Goal: Book appointment/travel/reservation

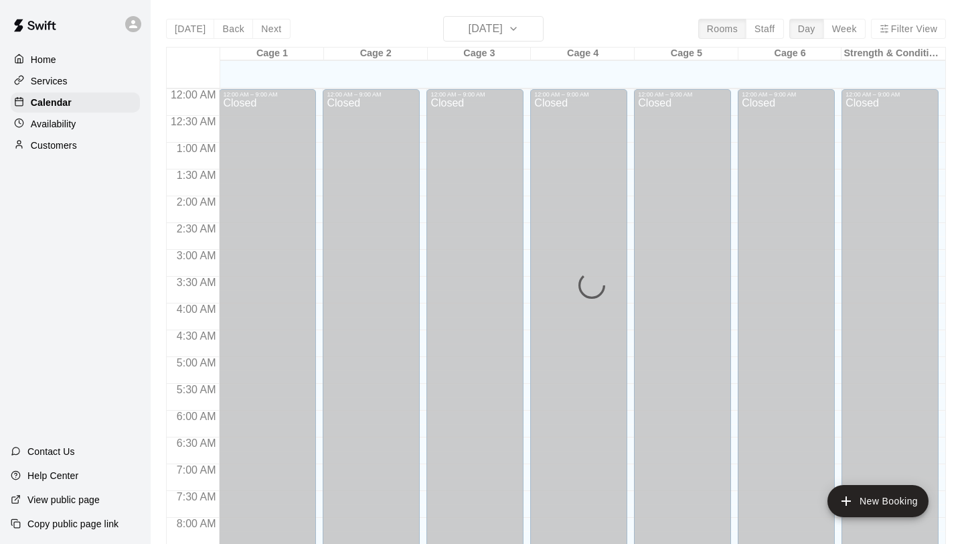
scroll to position [746, 0]
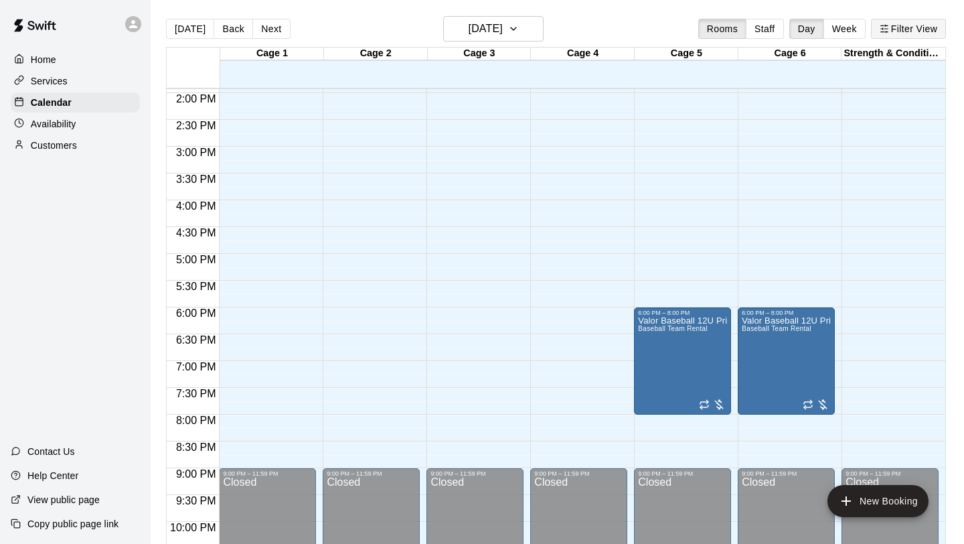
click at [892, 29] on button "Filter View" at bounding box center [908, 29] width 75 height 20
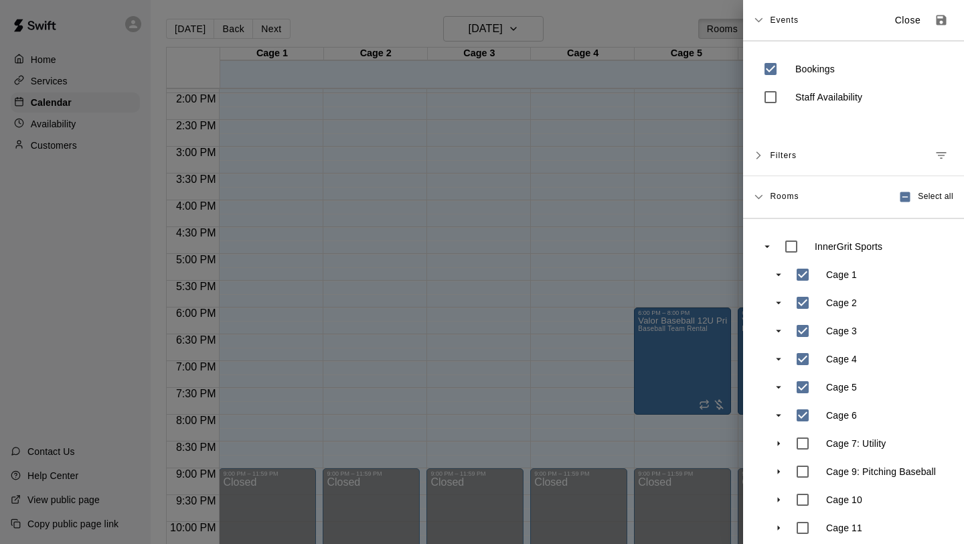
scroll to position [68, 0]
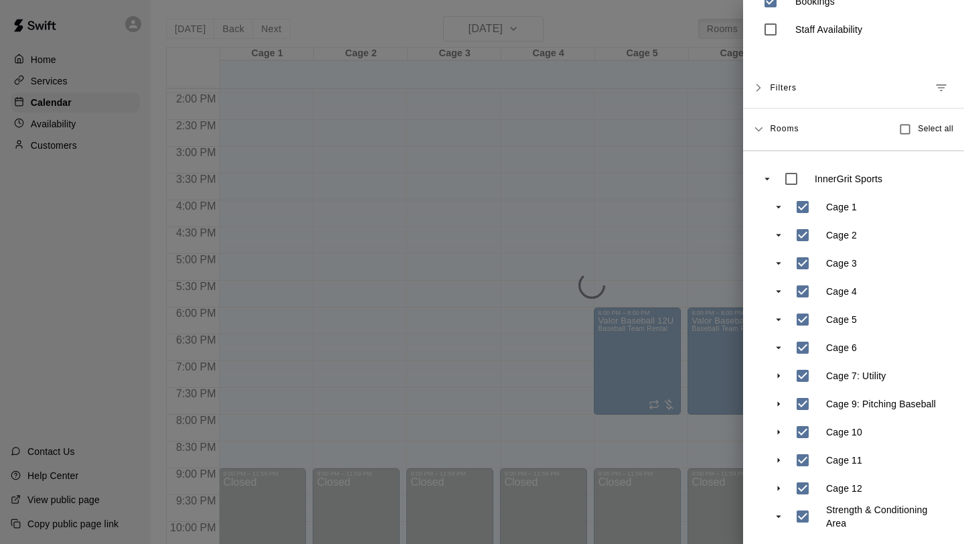
click at [655, 380] on div at bounding box center [482, 272] width 964 height 544
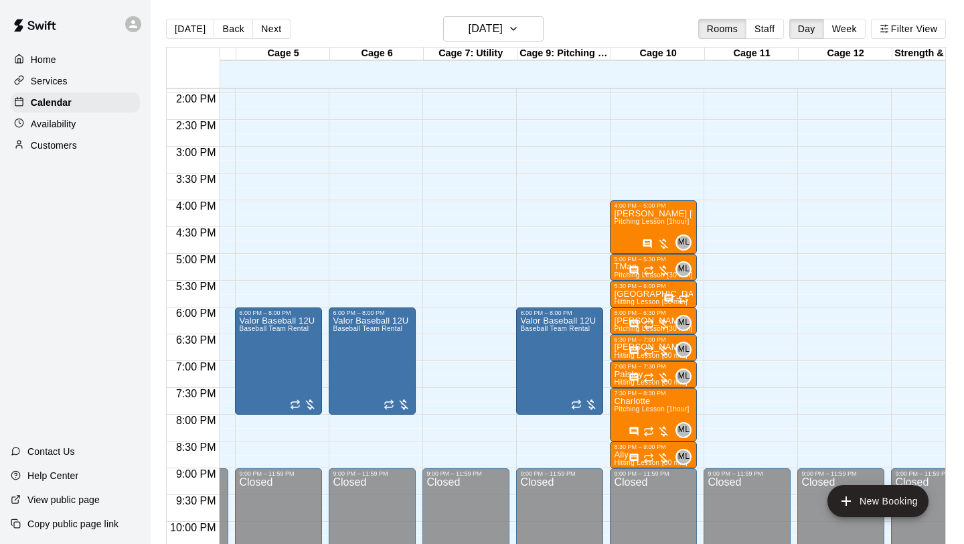
scroll to position [0, 0]
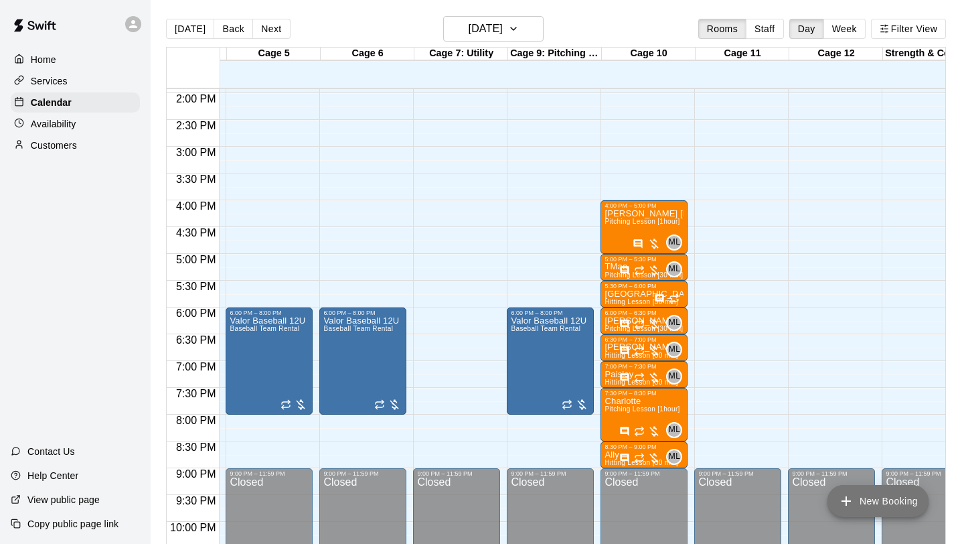
click at [851, 504] on icon "add" at bounding box center [846, 501] width 16 height 16
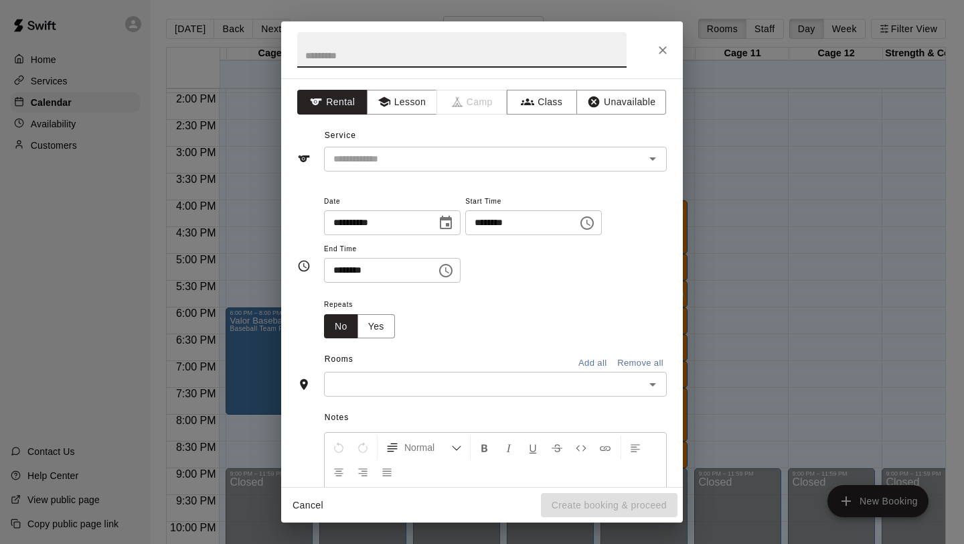
click at [405, 88] on div "**********" at bounding box center [482, 282] width 402 height 408
click at [400, 97] on button "Lesson" at bounding box center [402, 102] width 70 height 25
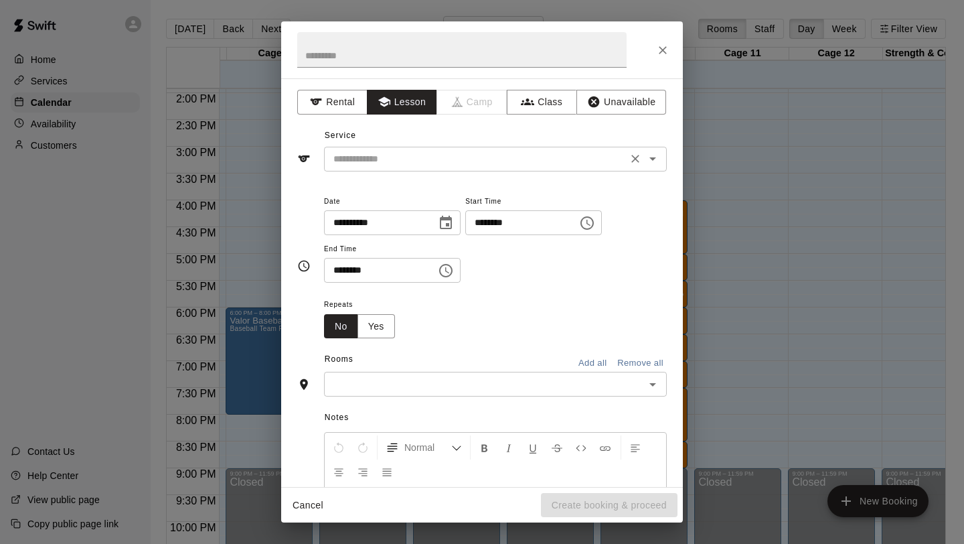
click at [390, 157] on input "text" at bounding box center [475, 159] width 295 height 17
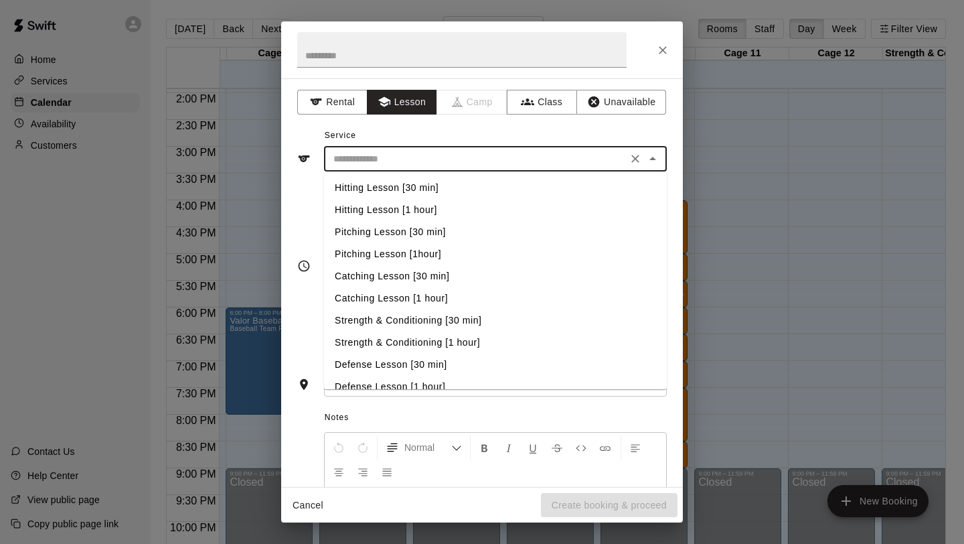
click at [416, 228] on li "Pitching Lesson [30 min]" at bounding box center [495, 232] width 343 height 22
type input "**********"
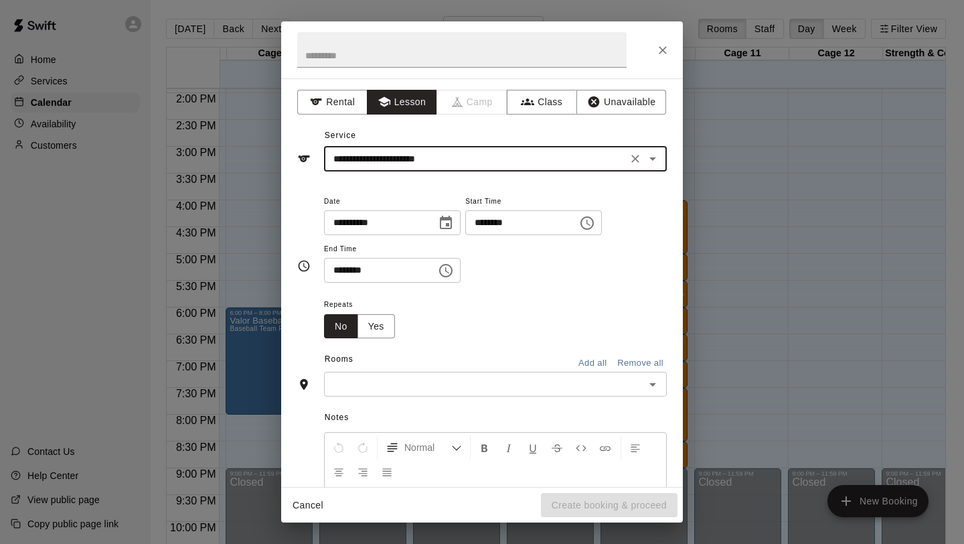
click at [594, 228] on icon "Choose time, selected time is 1:00 PM" at bounding box center [586, 222] width 13 height 13
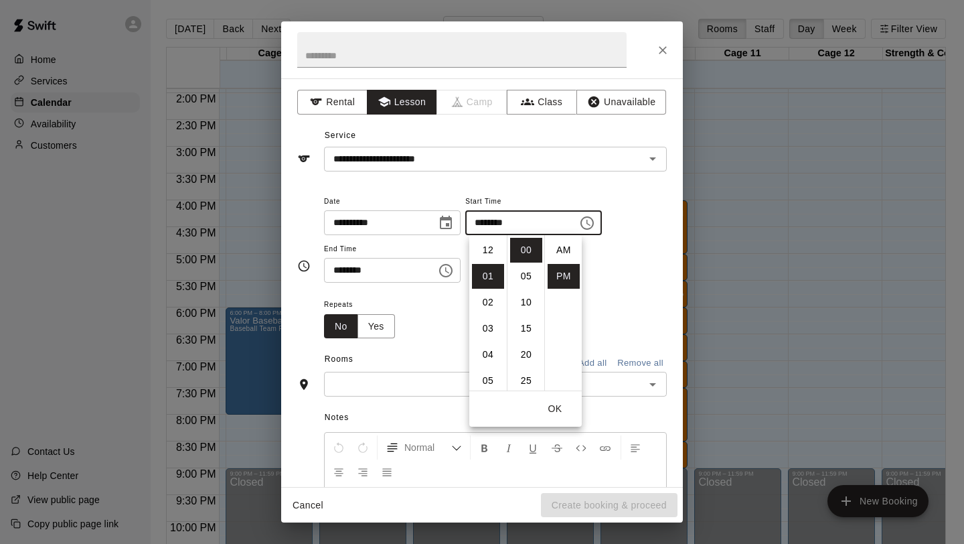
scroll to position [24, 0]
click at [494, 355] on li "05" at bounding box center [488, 354] width 32 height 25
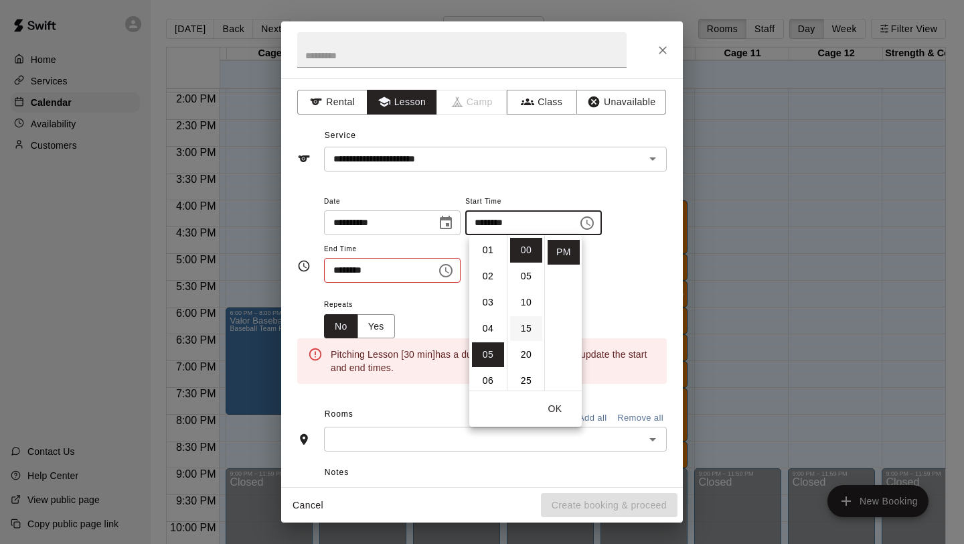
scroll to position [131, 0]
click at [523, 325] on li "30" at bounding box center [526, 320] width 32 height 25
type input "********"
click at [453, 277] on icon "Choose time, selected time is 1:30 PM" at bounding box center [446, 270] width 16 height 16
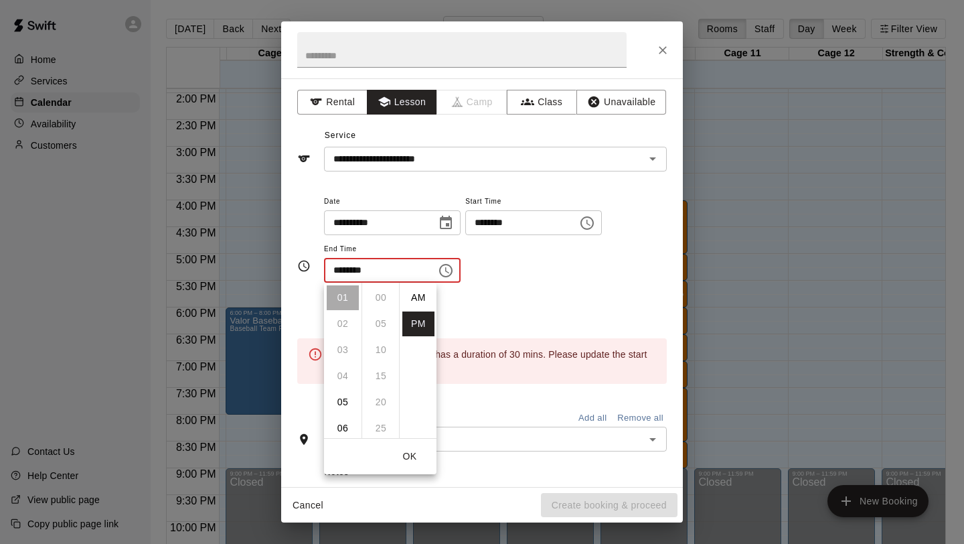
scroll to position [24, 0]
click at [348, 428] on li "06" at bounding box center [343, 428] width 32 height 25
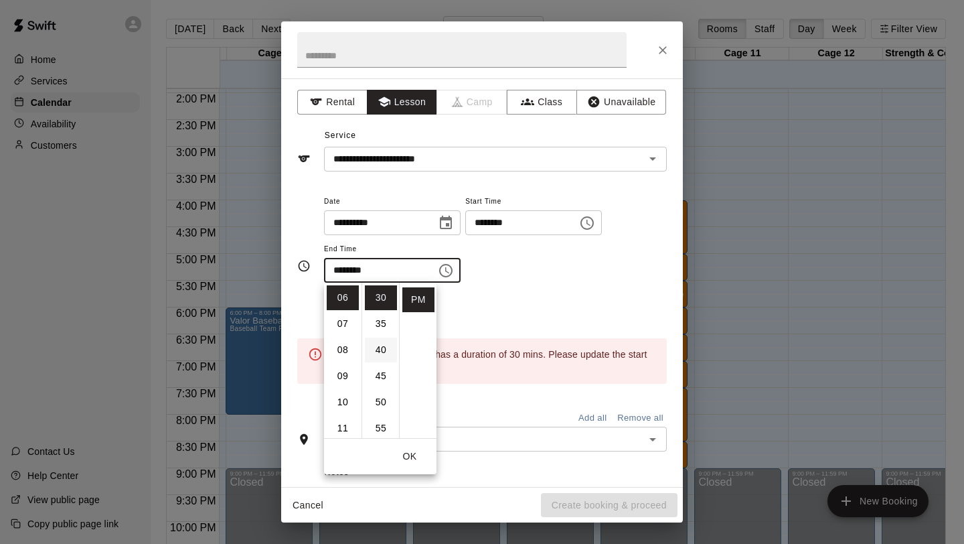
scroll to position [0, 0]
click at [372, 289] on li "00" at bounding box center [381, 297] width 32 height 25
type input "********"
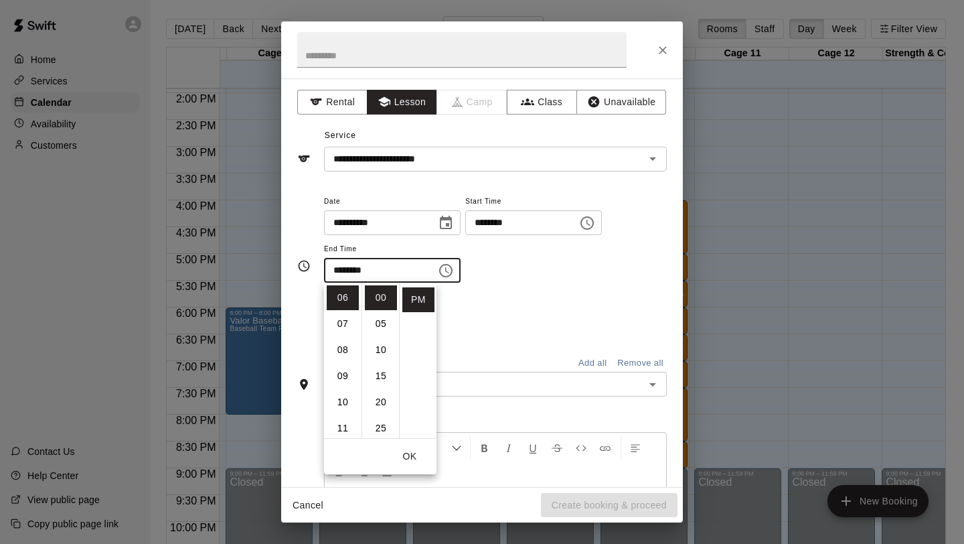
click at [471, 308] on div "Repeats No Yes" at bounding box center [495, 317] width 343 height 42
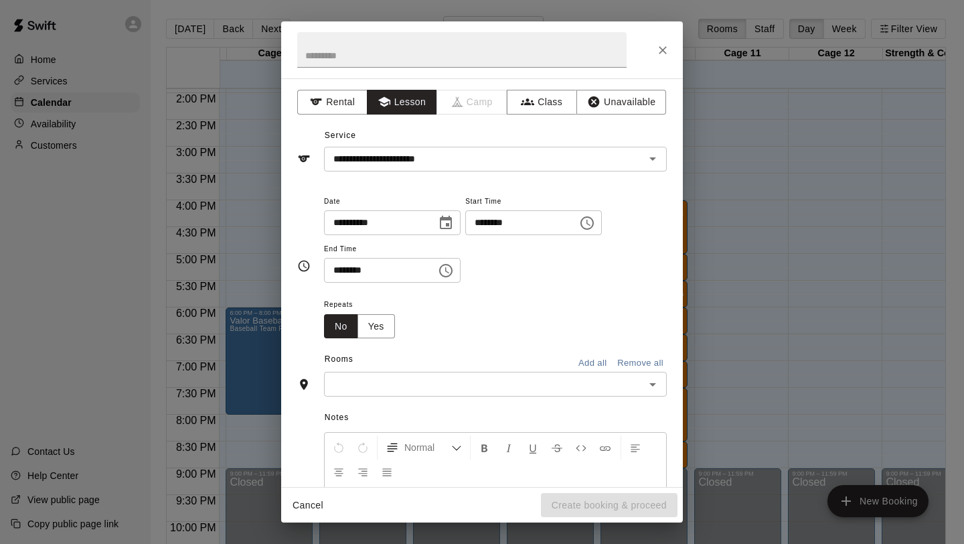
click at [394, 377] on input "text" at bounding box center [484, 384] width 313 height 17
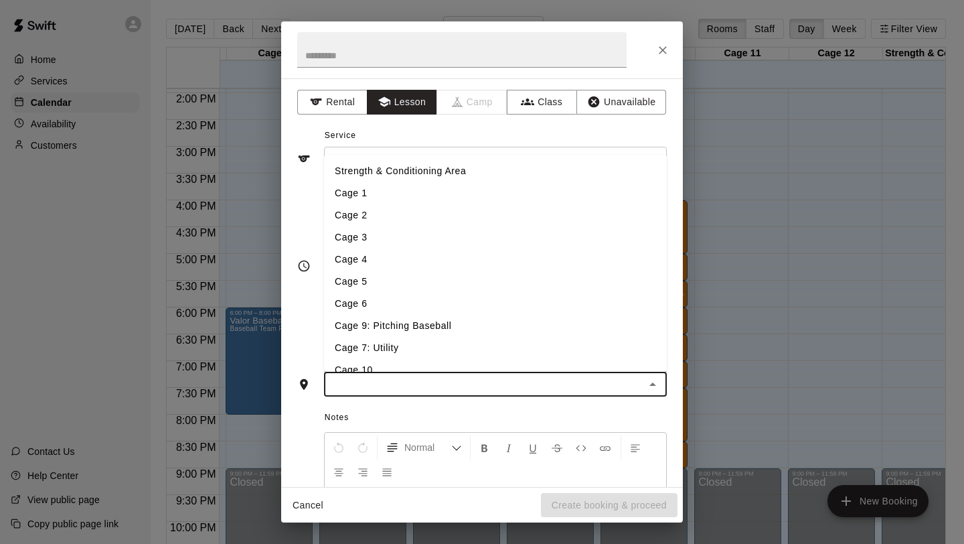
click at [386, 328] on li "Cage 9: Pitching Baseball" at bounding box center [495, 326] width 343 height 22
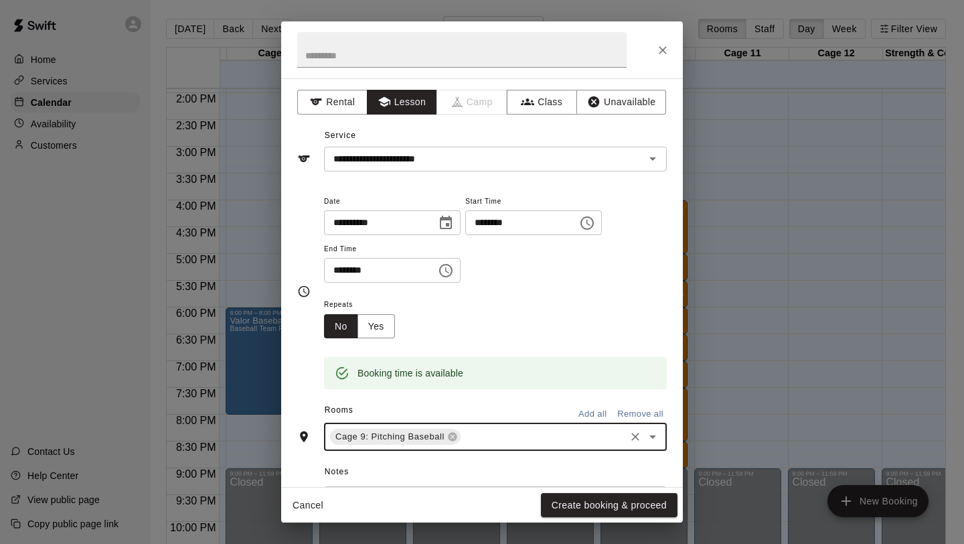
scroll to position [180, 0]
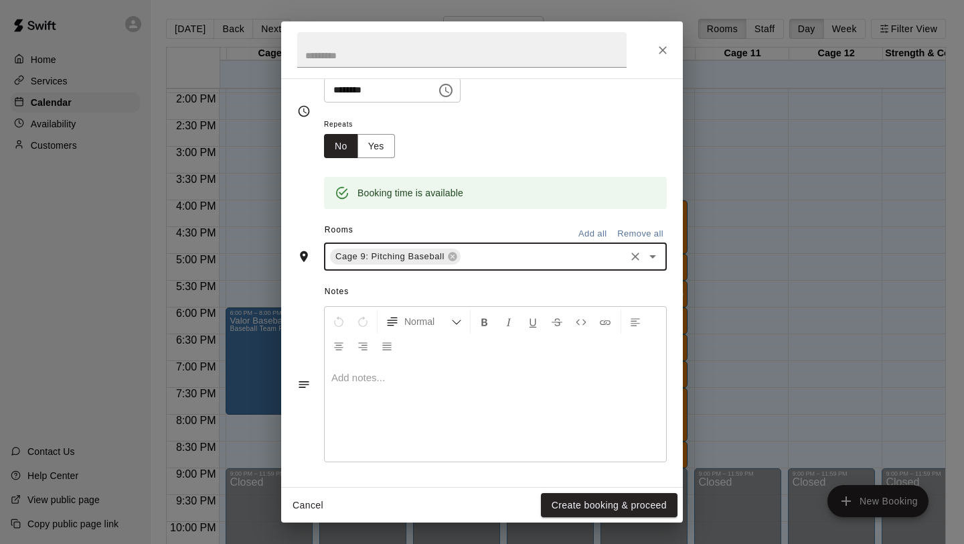
click at [404, 408] on div at bounding box center [495, 411] width 341 height 100
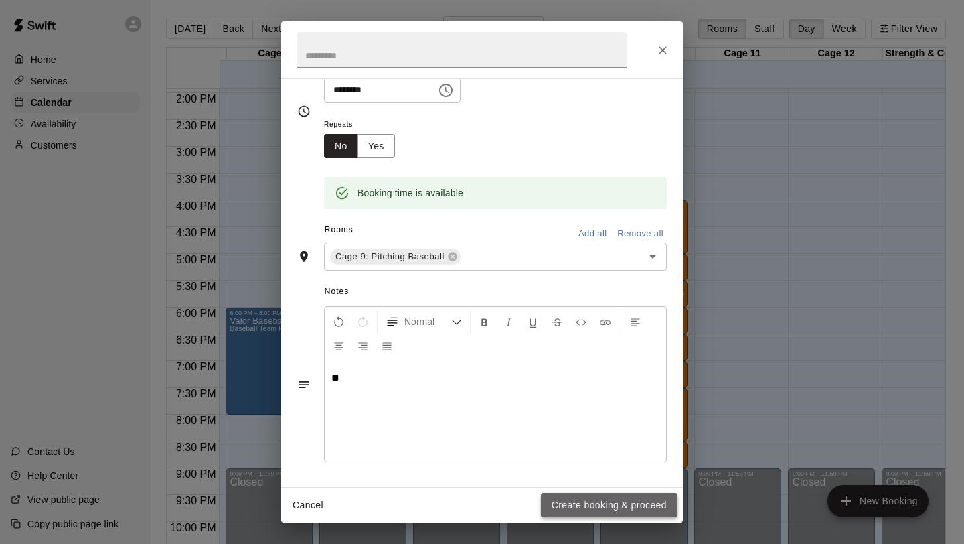
click at [576, 509] on button "Create booking & proceed" at bounding box center [609, 505] width 137 height 25
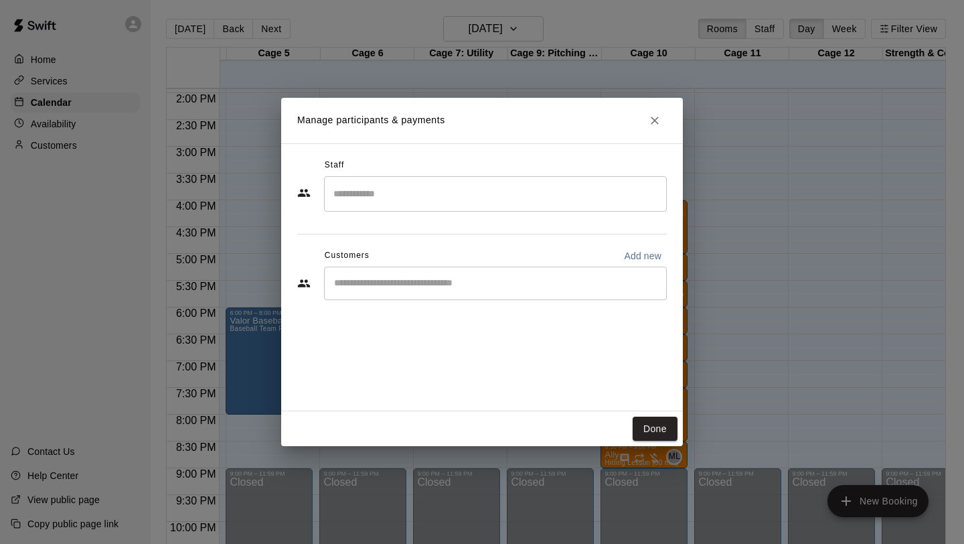
click at [393, 202] on input "Search staff" at bounding box center [495, 193] width 331 height 23
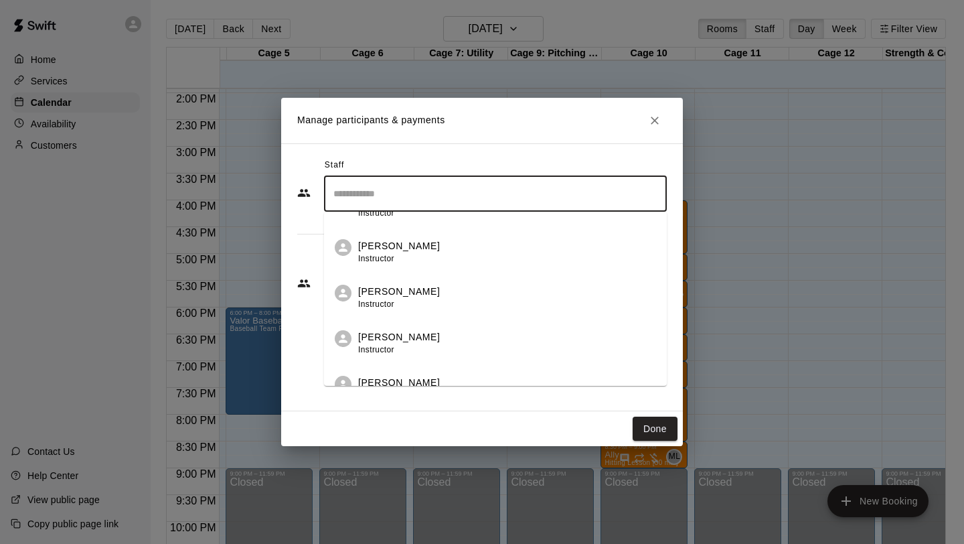
scroll to position [269, 0]
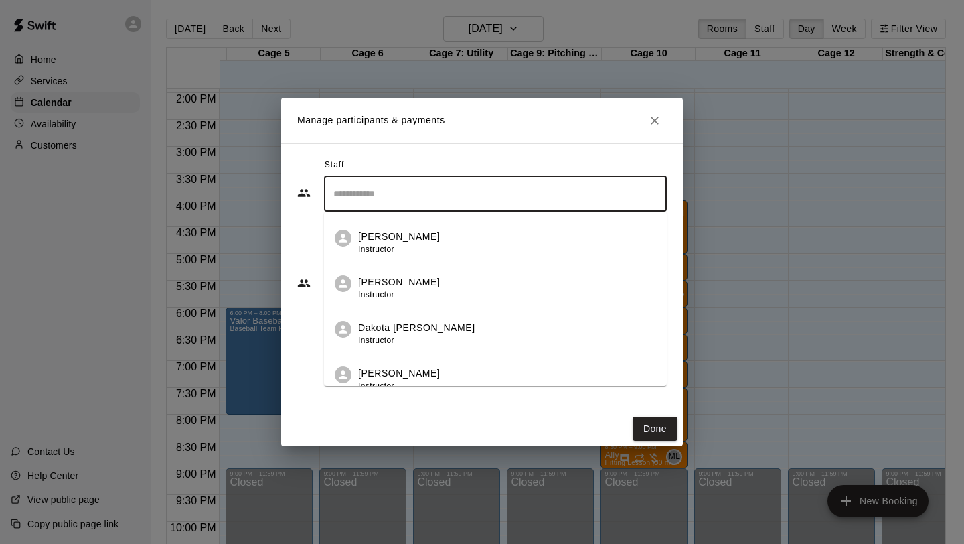
click at [396, 321] on p "Dakota [PERSON_NAME]" at bounding box center [416, 328] width 117 height 14
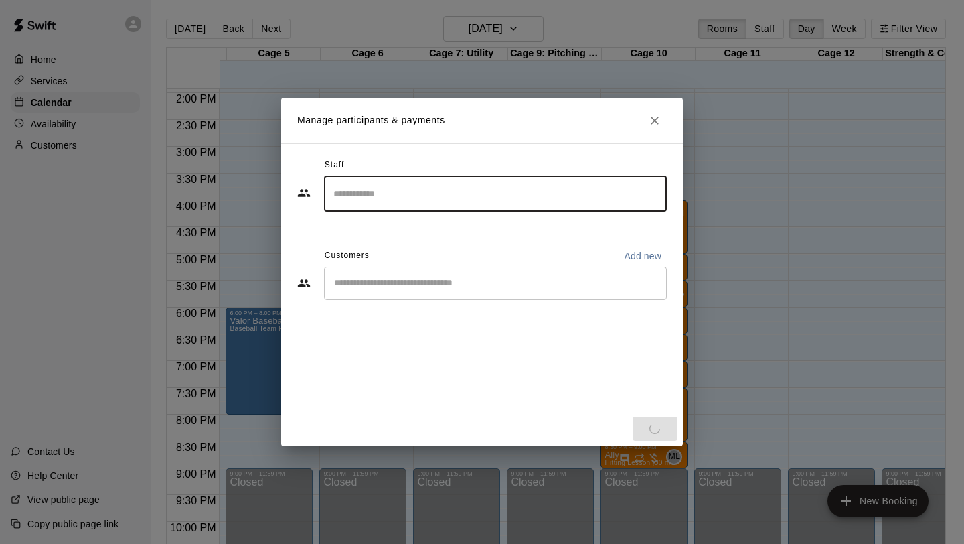
click at [392, 407] on div "Staff ​ Customers Add new ​" at bounding box center [482, 277] width 402 height 268
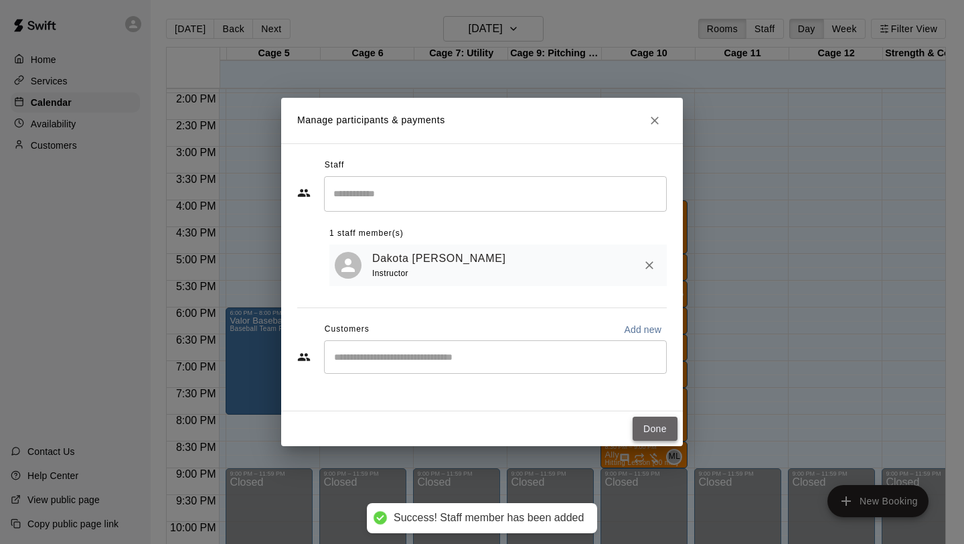
click at [652, 418] on button "Done" at bounding box center [655, 428] width 45 height 25
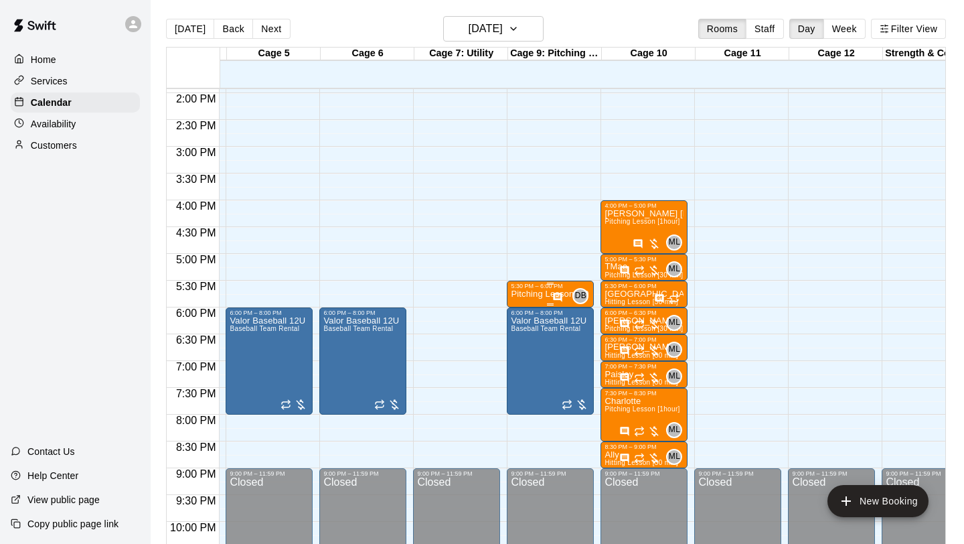
click at [576, 289] on div "DB" at bounding box center [580, 296] width 16 height 16
click at [587, 307] on icon "edit" at bounding box center [586, 301] width 16 height 16
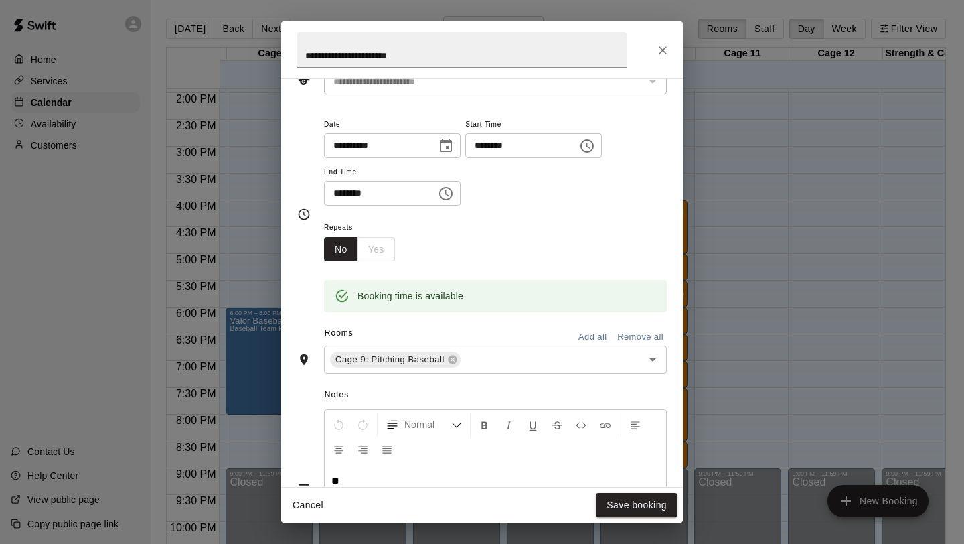
scroll to position [167, 0]
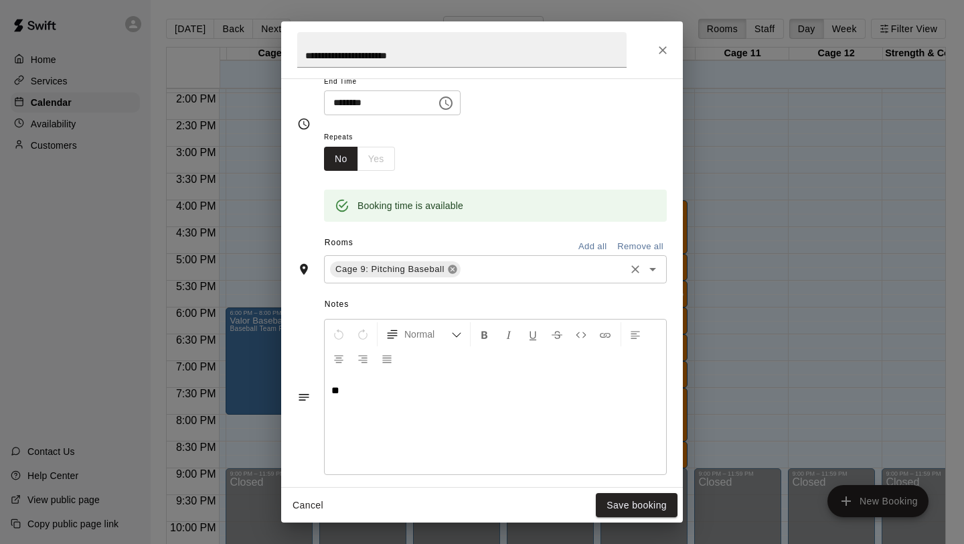
click at [453, 266] on icon at bounding box center [452, 269] width 9 height 9
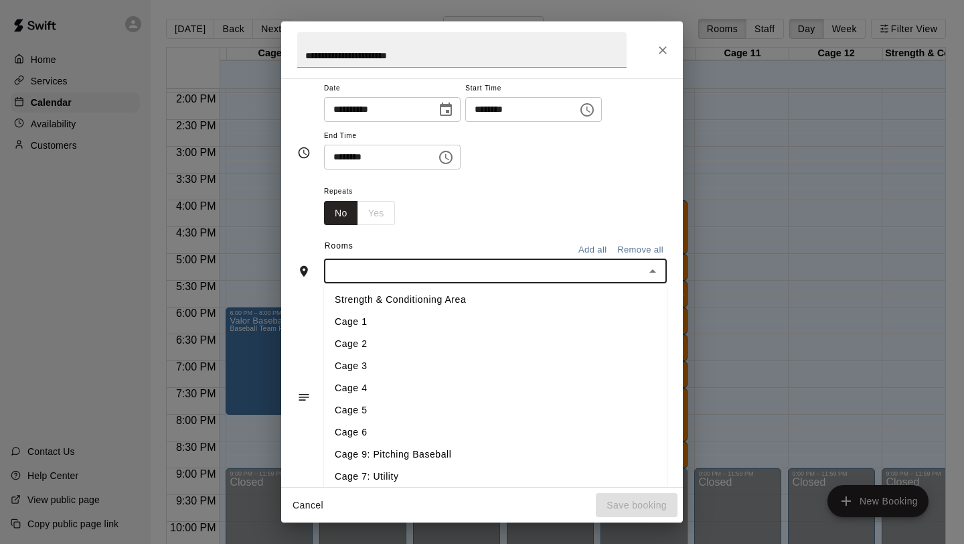
click at [453, 266] on input "text" at bounding box center [484, 270] width 313 height 17
click at [378, 474] on li "Cage 7: Utility" at bounding box center [495, 476] width 343 height 22
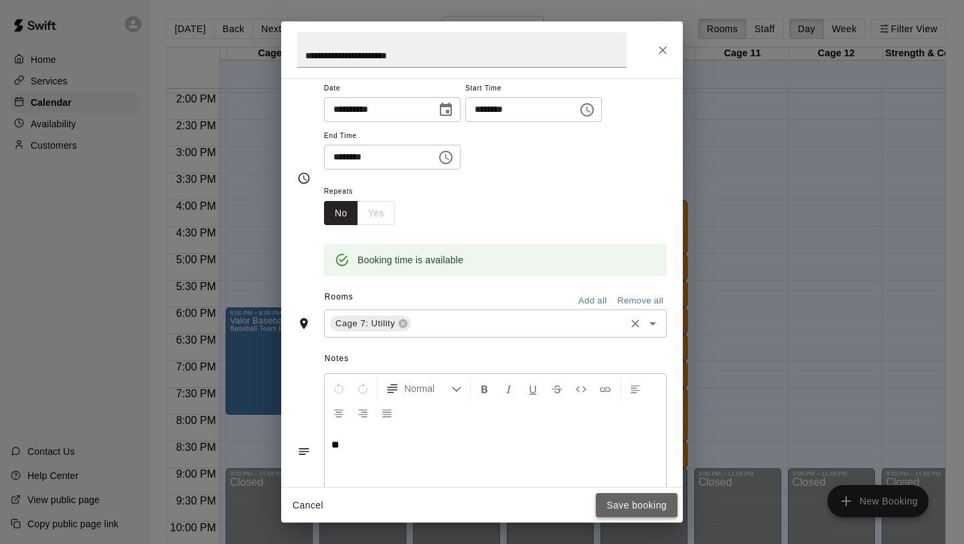
click at [603, 505] on button "Save booking" at bounding box center [637, 505] width 82 height 25
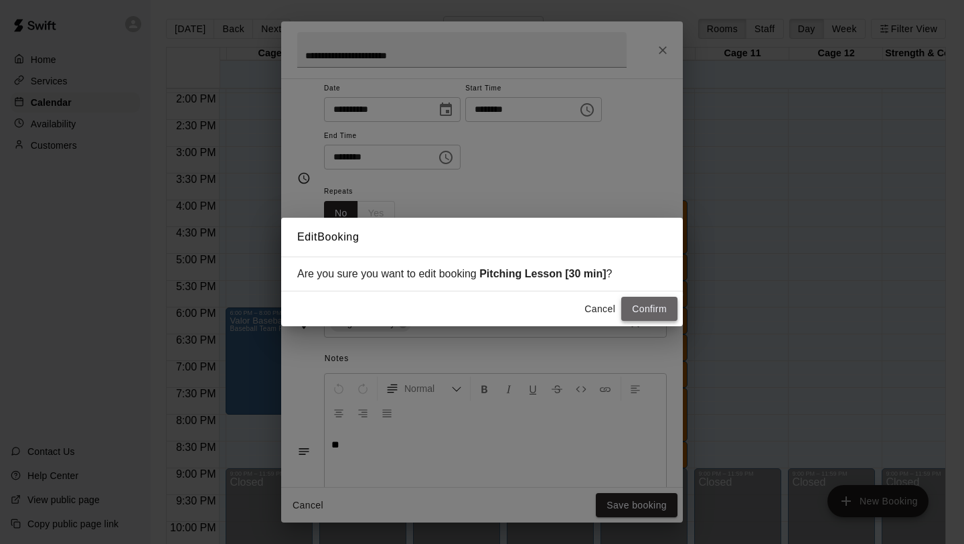
click at [641, 311] on button "Confirm" at bounding box center [649, 309] width 56 height 25
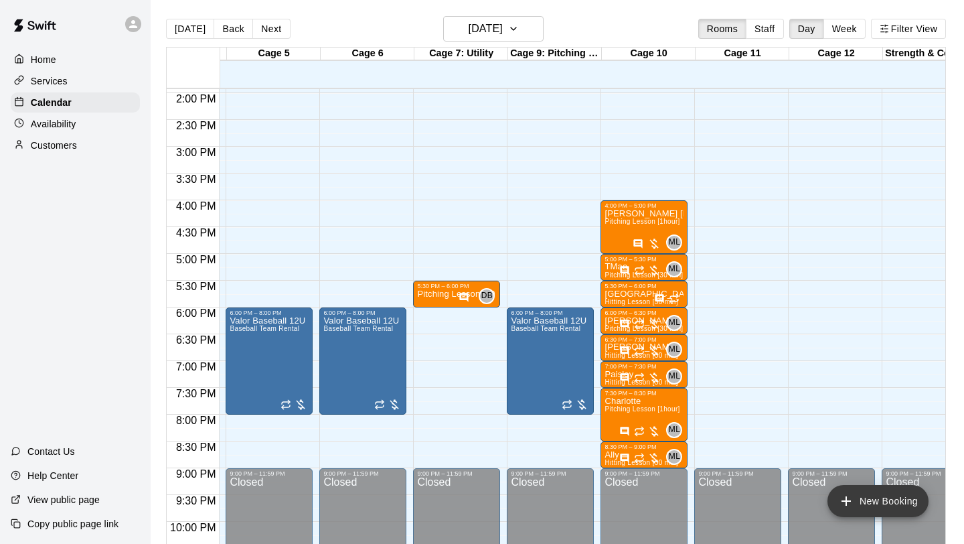
click at [851, 495] on icon "add" at bounding box center [846, 501] width 16 height 16
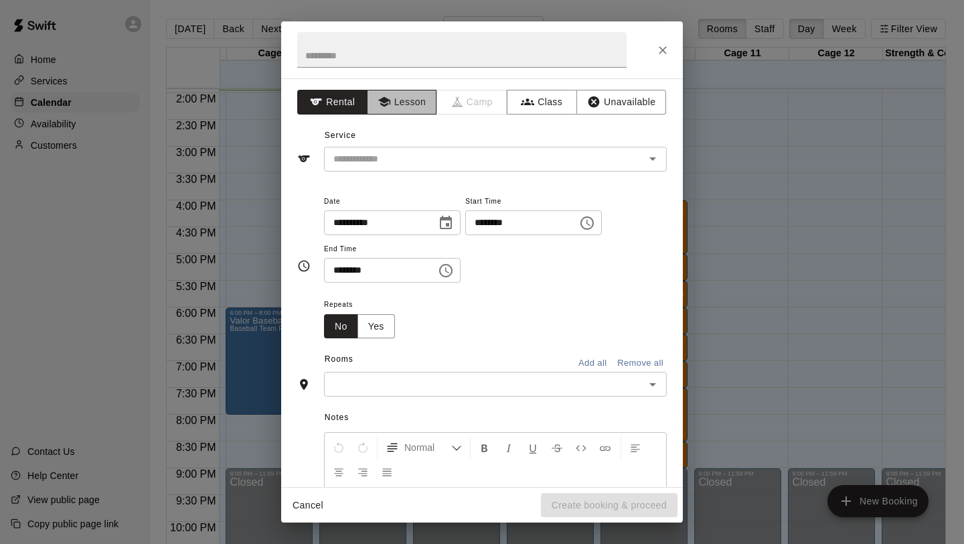
click at [406, 109] on button "Lesson" at bounding box center [402, 102] width 70 height 25
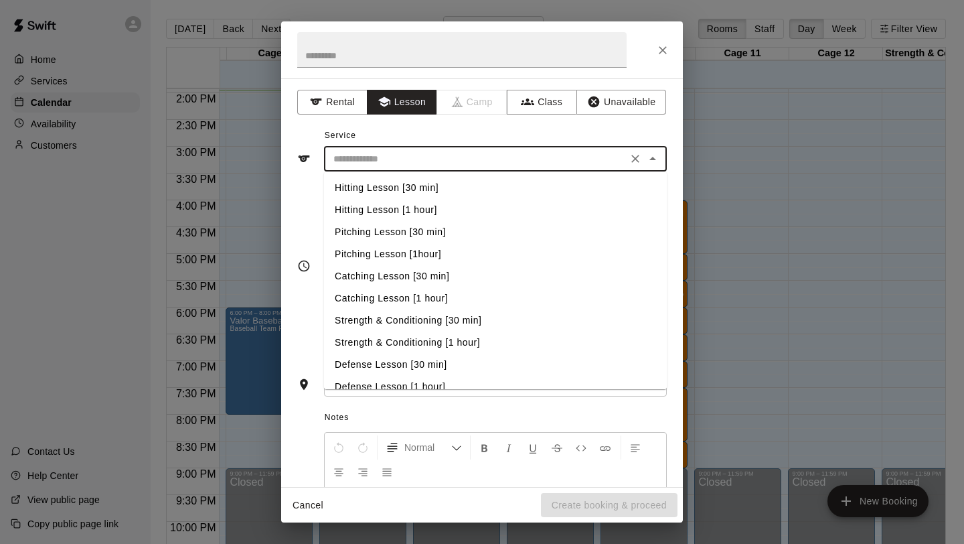
click at [400, 153] on input "text" at bounding box center [475, 159] width 295 height 17
click at [408, 234] on li "Pitching Lesson [30 min]" at bounding box center [495, 232] width 343 height 22
type input "**********"
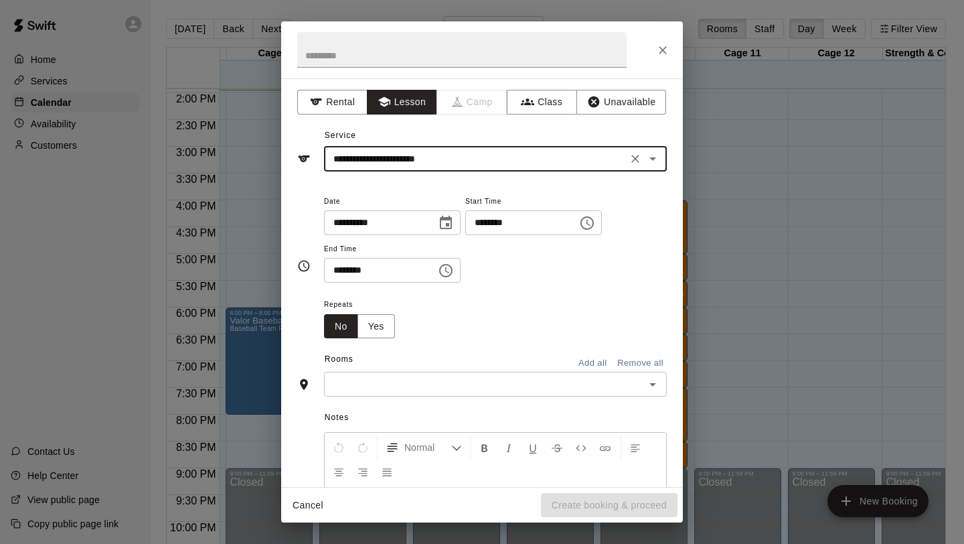
click at [589, 222] on icon "Choose time, selected time is 1:00 PM" at bounding box center [586, 222] width 13 height 13
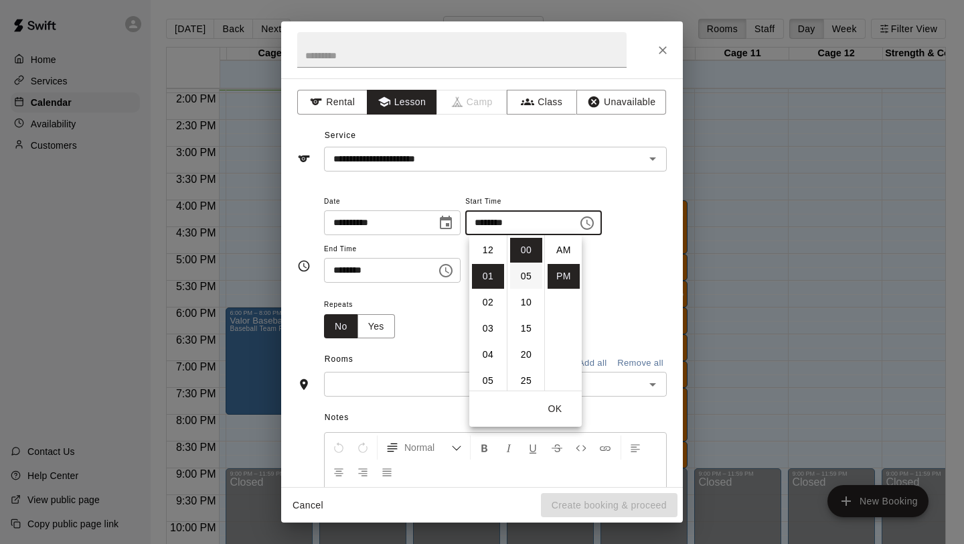
scroll to position [24, 0]
click at [493, 376] on li "06" at bounding box center [488, 380] width 32 height 25
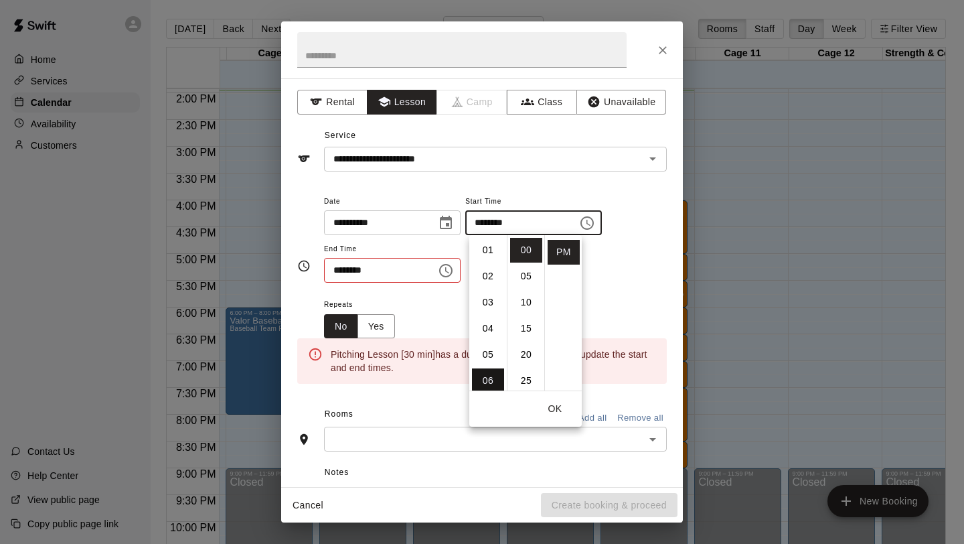
type input "********"
click at [454, 271] on icon "Choose time, selected time is 1:30 PM" at bounding box center [446, 270] width 16 height 16
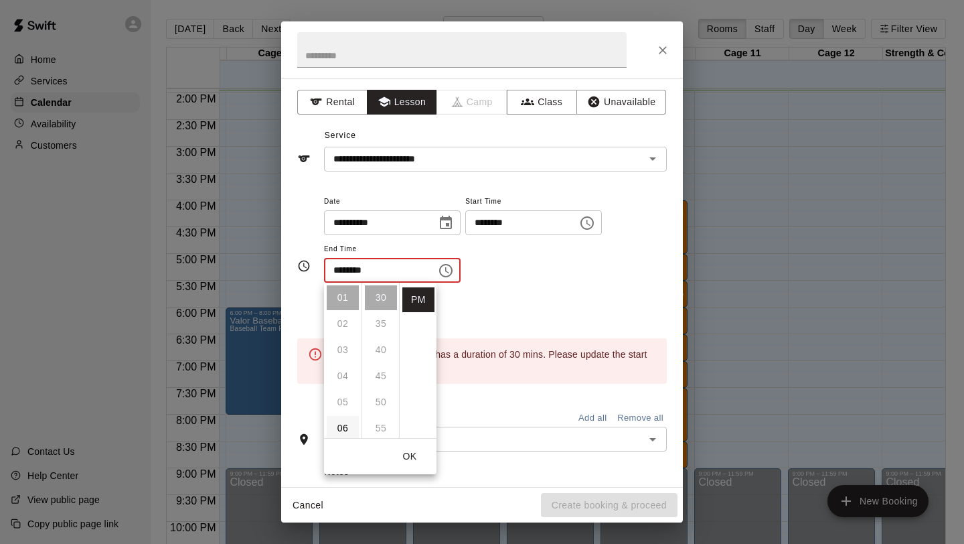
click at [341, 425] on li "06" at bounding box center [343, 428] width 32 height 25
type input "********"
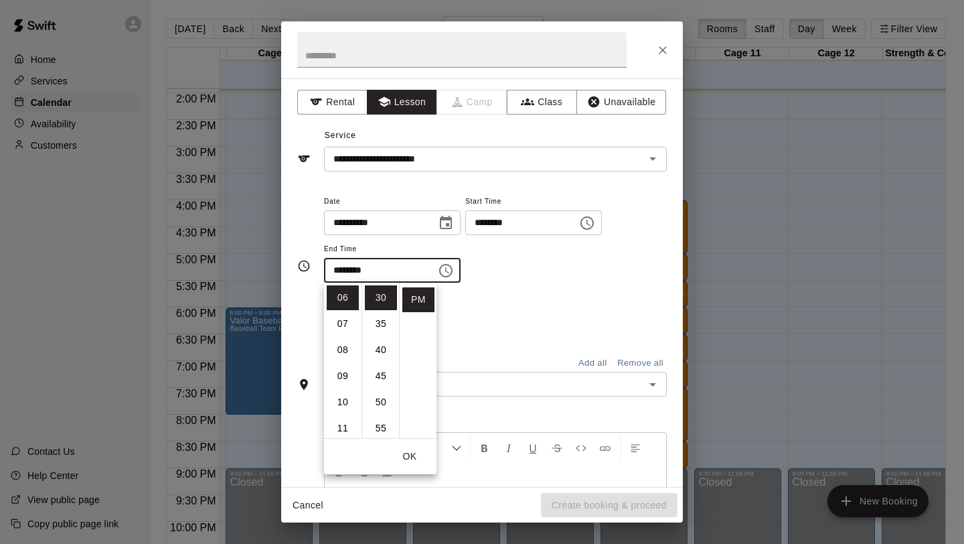
click at [570, 247] on div "**********" at bounding box center [495, 238] width 343 height 90
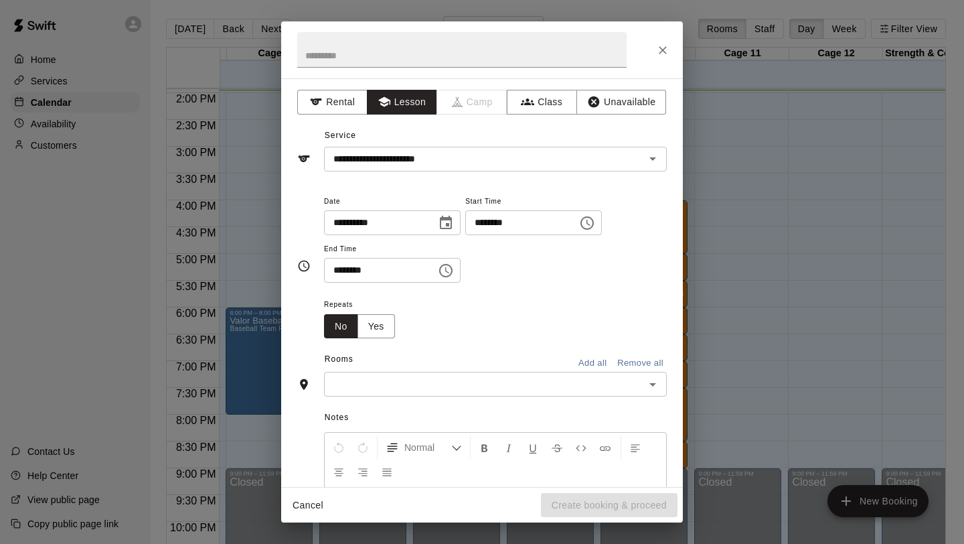
click at [408, 394] on div "​" at bounding box center [495, 384] width 343 height 25
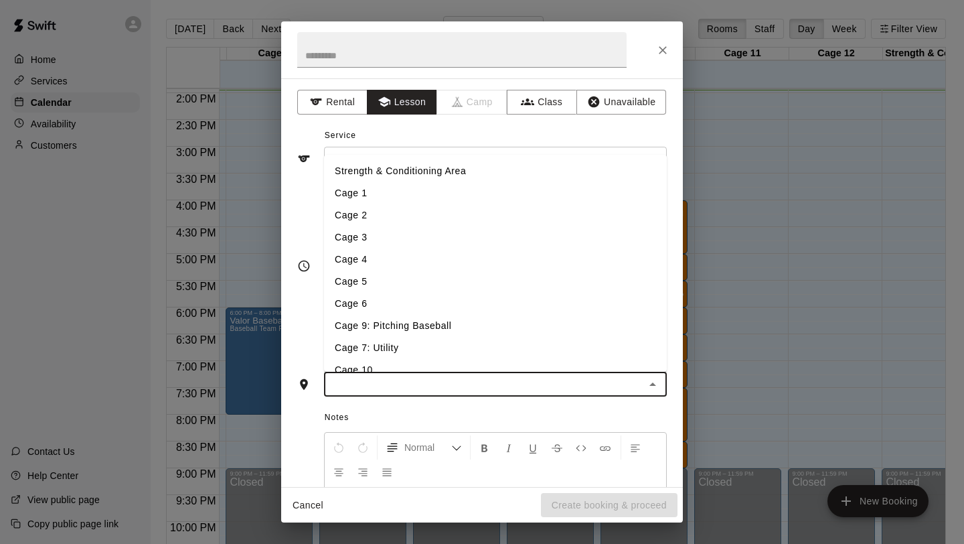
click at [402, 343] on li "Cage 7: Utility" at bounding box center [495, 348] width 343 height 22
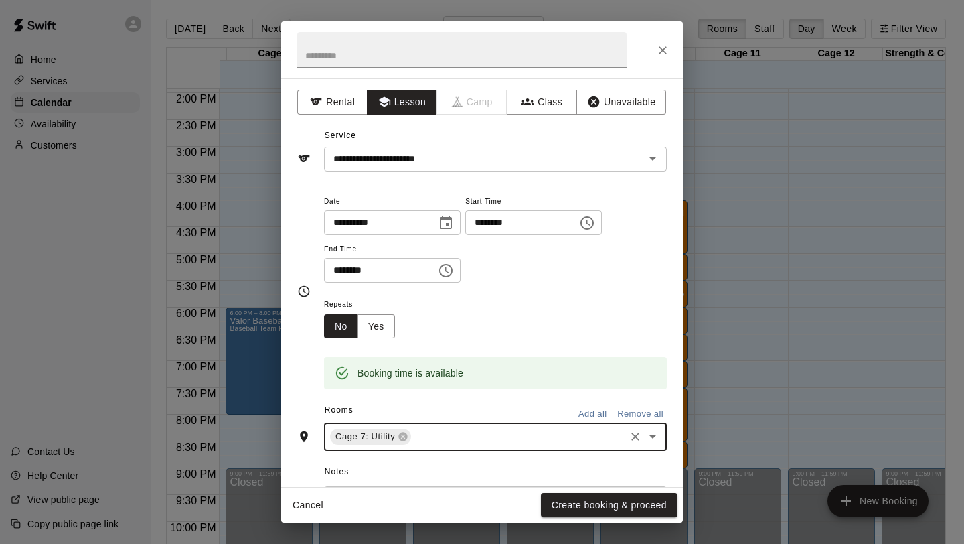
scroll to position [180, 0]
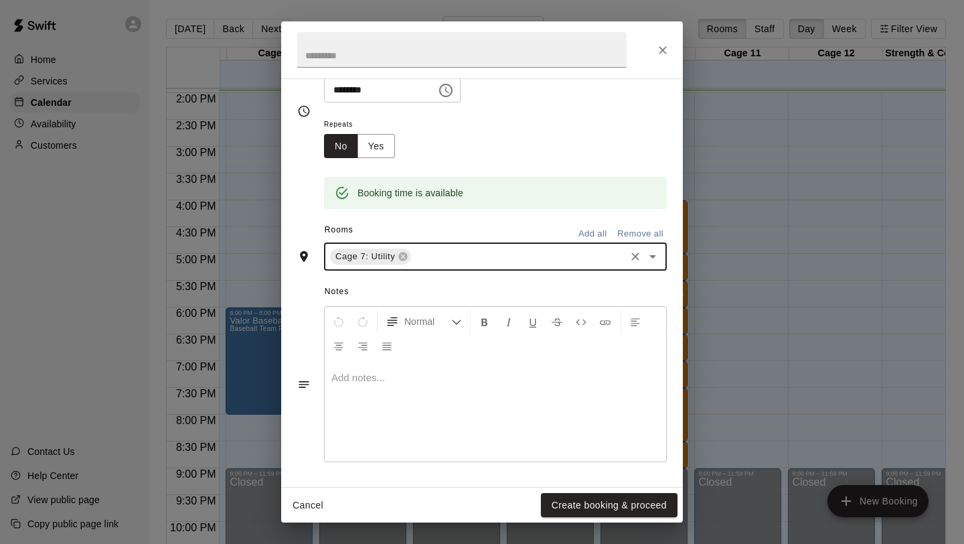
click at [408, 396] on div at bounding box center [495, 411] width 341 height 100
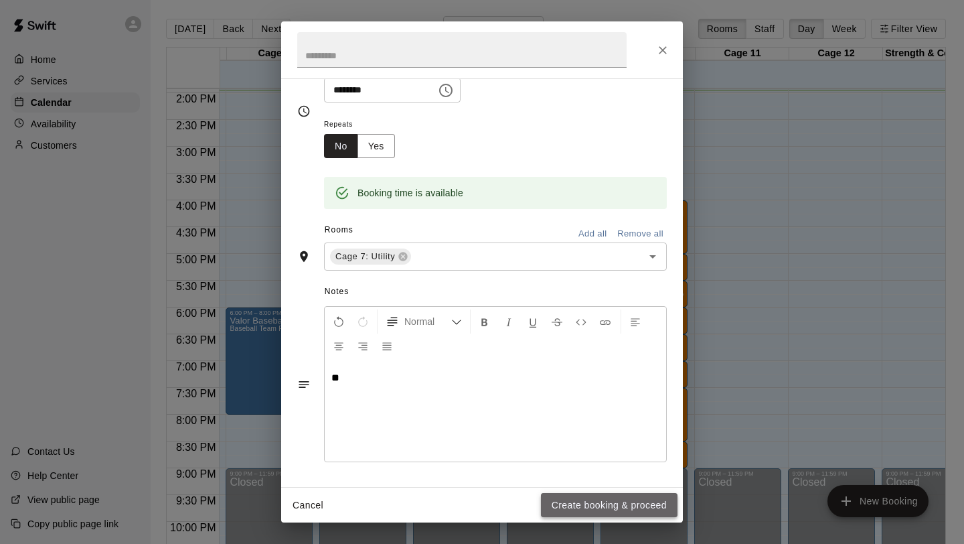
click at [584, 503] on button "Create booking & proceed" at bounding box center [609, 505] width 137 height 25
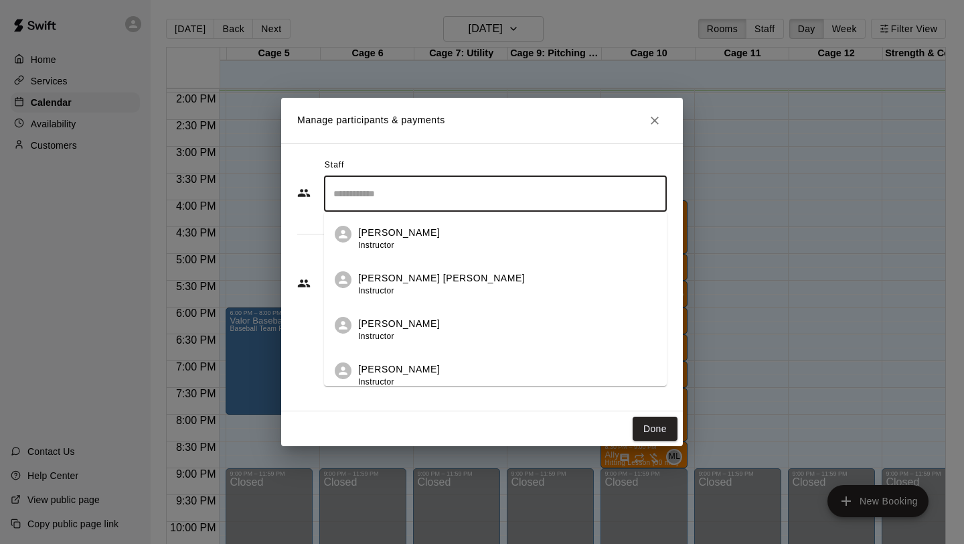
click at [418, 191] on input "Search staff" at bounding box center [495, 193] width 331 height 23
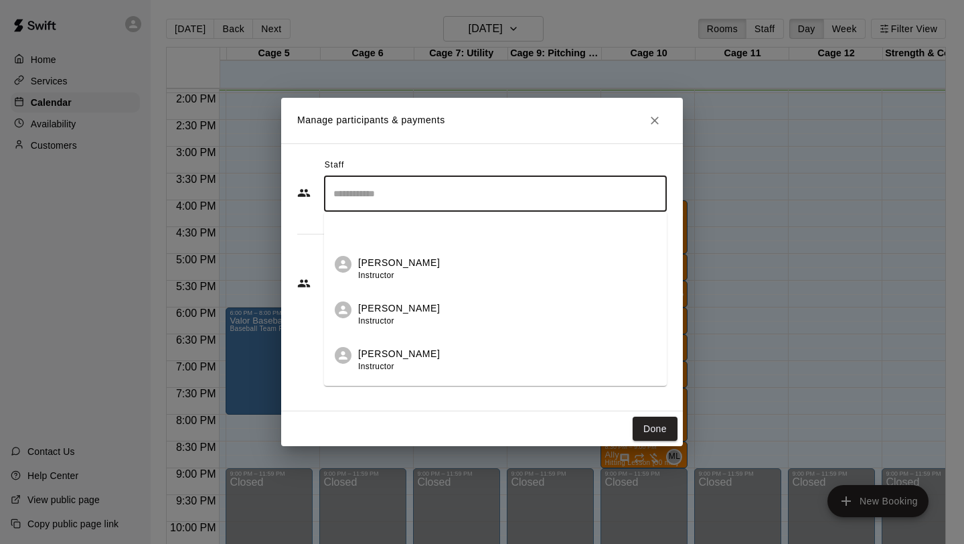
scroll to position [307, 0]
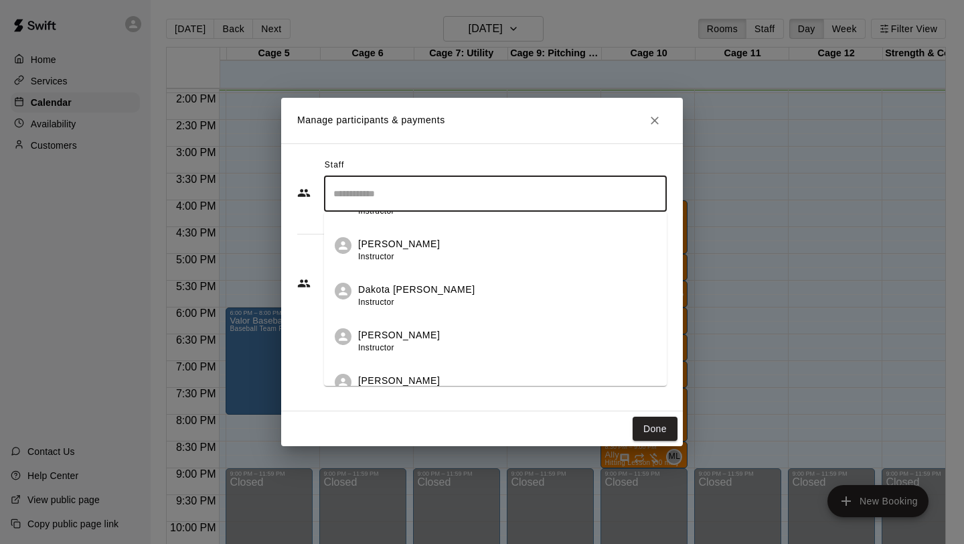
click at [399, 297] on div "Dakota [PERSON_NAME] Instructor" at bounding box center [416, 296] width 117 height 26
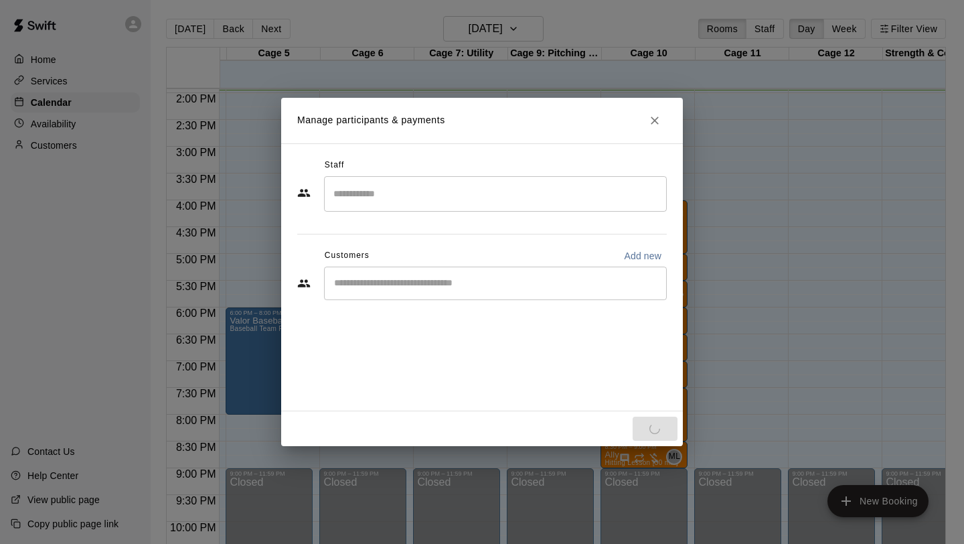
click at [399, 356] on div "Staff ​ Customers Add new ​" at bounding box center [482, 277] width 402 height 268
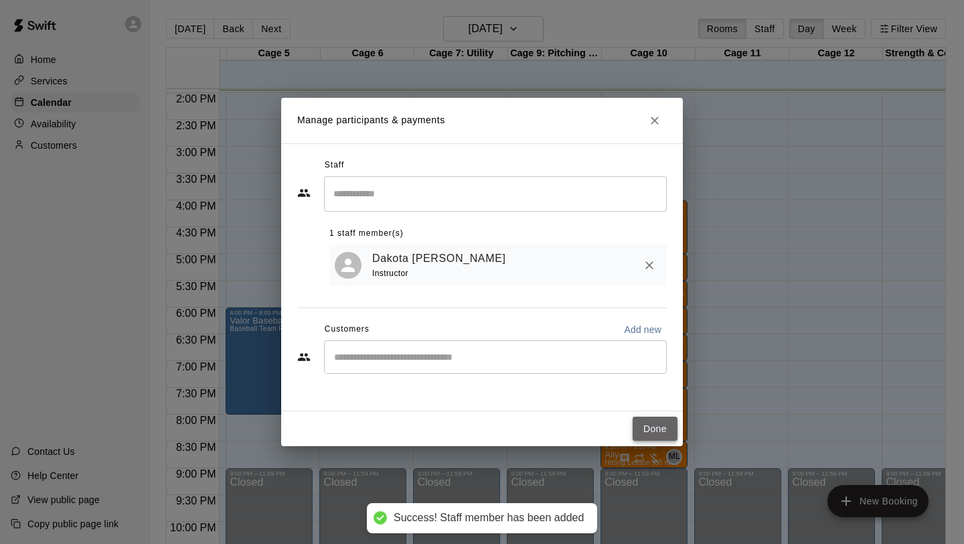
click at [649, 429] on button "Done" at bounding box center [655, 428] width 45 height 25
